Goal: Find contact information: Find contact information

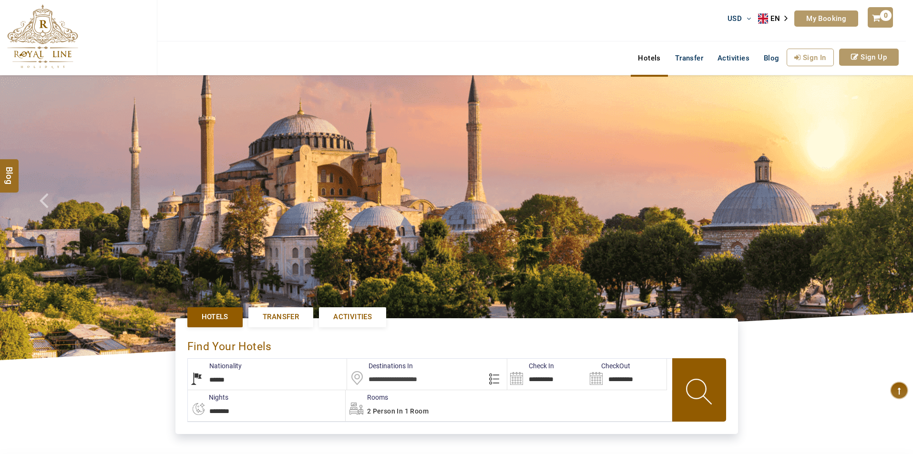
select select "******"
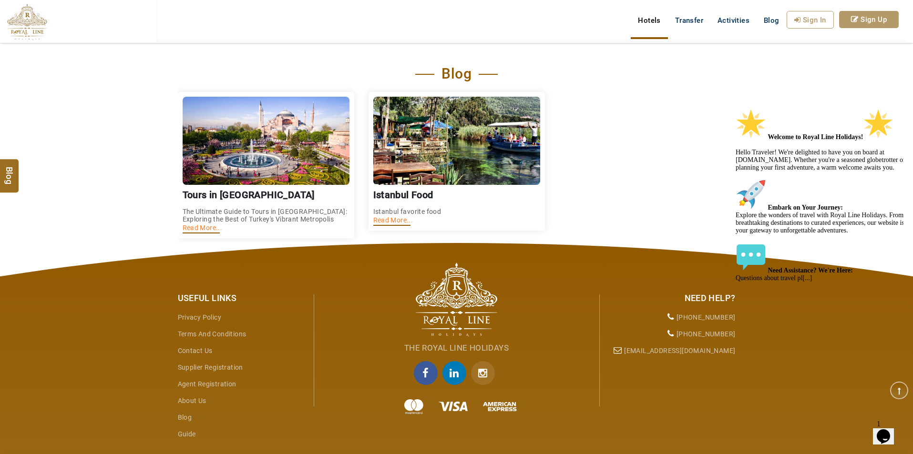
scroll to position [1393, 0]
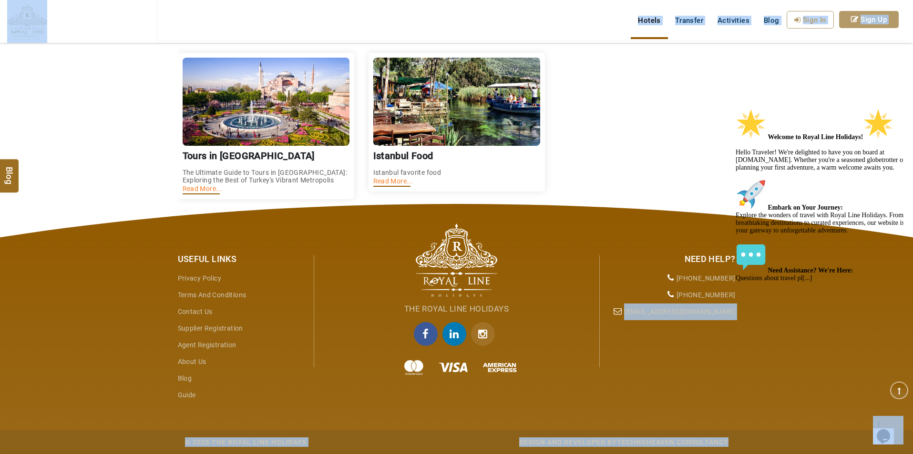
drag, startPoint x: 1376, startPoint y: 420, endPoint x: 734, endPoint y: 315, distance: 650.8
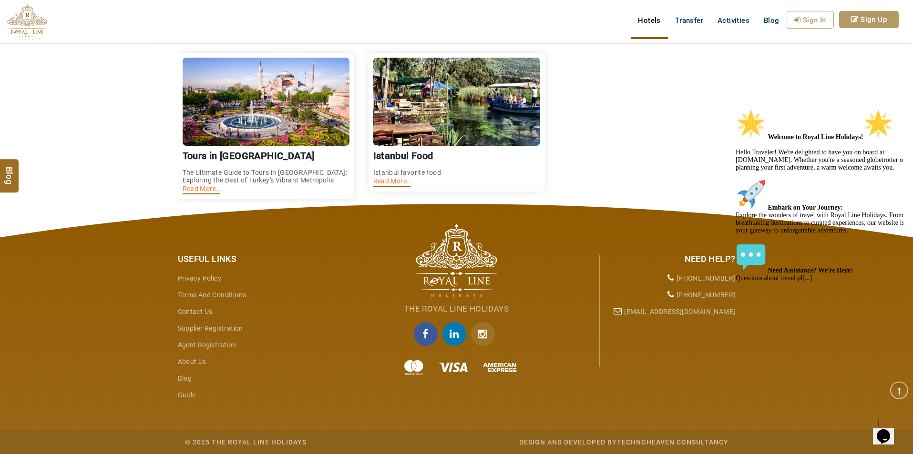
drag, startPoint x: 734, startPoint y: 315, endPoint x: 741, endPoint y: 314, distance: 6.8
click at [741, 282] on div "Welcome to Royal Line Holidays! Hello Traveler! We're delighted to have you on …" at bounding box center [822, 196] width 172 height 174
click at [728, 312] on link "[EMAIL_ADDRESS][DOMAIN_NAME]" at bounding box center [679, 312] width 111 height 8
click at [661, 311] on link "[EMAIL_ADDRESS][DOMAIN_NAME]" at bounding box center [679, 312] width 111 height 8
drag, startPoint x: 740, startPoint y: 307, endPoint x: 669, endPoint y: 307, distance: 71.5
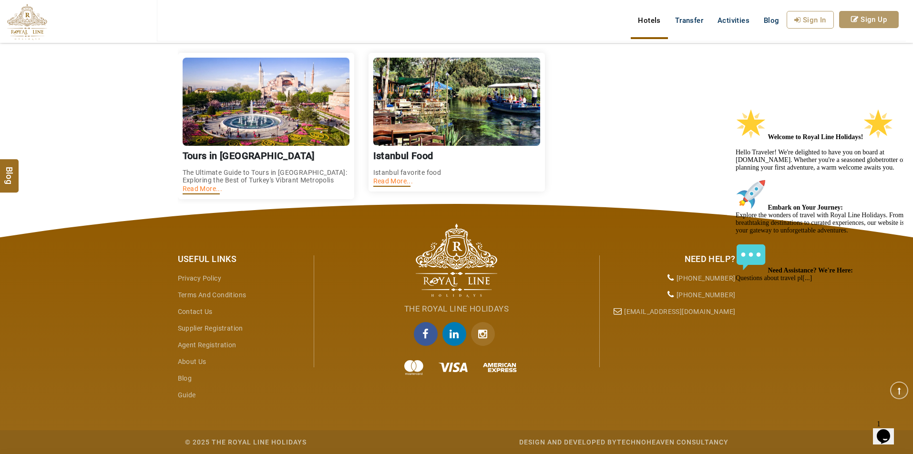
click html "Welcome to Royal Line Holidays! Hello Traveler! We're delighted to have you on …"
drag, startPoint x: 661, startPoint y: 301, endPoint x: 663, endPoint y: 312, distance: 11.1
click at [665, 312] on ul "[PHONE_NUMBER] [PHONE_NUMBER] [EMAIL_ADDRESS][DOMAIN_NAME]" at bounding box center [671, 295] width 129 height 50
click at [647, 302] on li "[PHONE_NUMBER]" at bounding box center [671, 295] width 129 height 17
drag, startPoint x: 647, startPoint y: 302, endPoint x: 674, endPoint y: 317, distance: 30.9
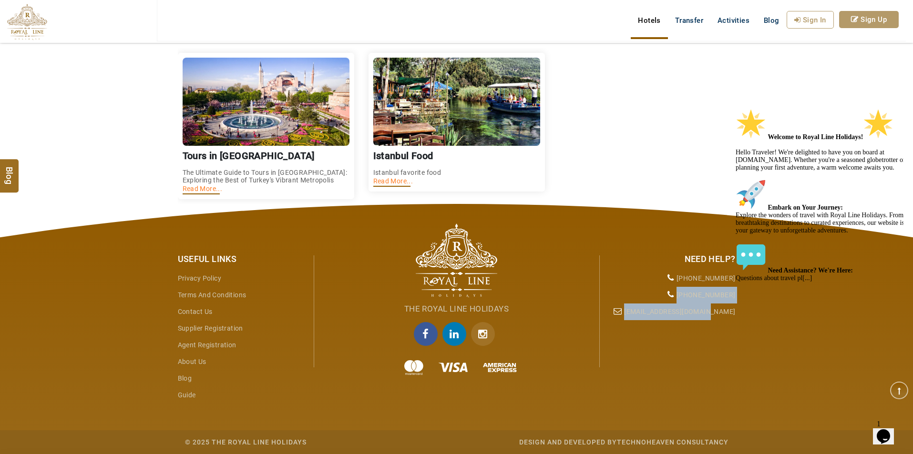
click at [674, 317] on ul "[PHONE_NUMBER] [PHONE_NUMBER] [EMAIL_ADDRESS][DOMAIN_NAME]" at bounding box center [671, 295] width 129 height 50
click at [718, 317] on li "[EMAIL_ADDRESS][DOMAIN_NAME]" at bounding box center [671, 312] width 129 height 17
drag, startPoint x: 738, startPoint y: 313, endPoint x: 674, endPoint y: 313, distance: 63.4
click html "Welcome to Royal Line Holidays! Hello Traveler! We're delighted to have you on …"
click at [674, 313] on link "[EMAIL_ADDRESS][DOMAIN_NAME]" at bounding box center [679, 312] width 111 height 8
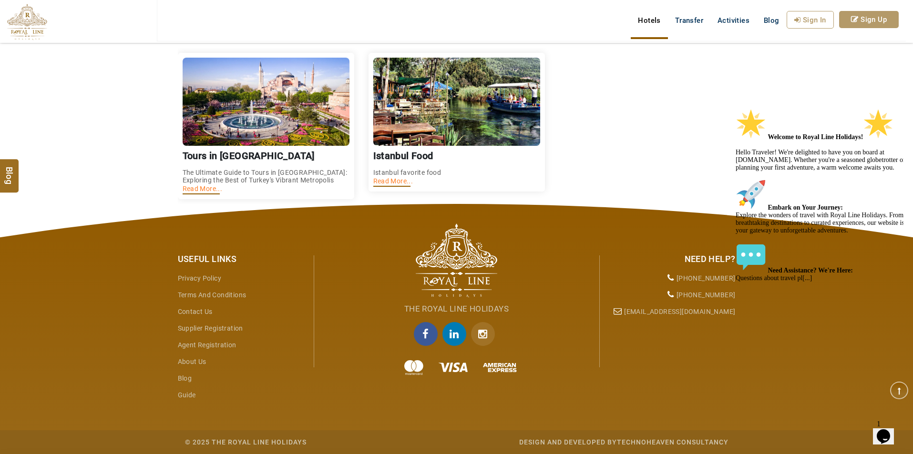
click at [674, 313] on link "[EMAIL_ADDRESS][DOMAIN_NAME]" at bounding box center [679, 312] width 111 height 8
